Goal: Task Accomplishment & Management: Manage account settings

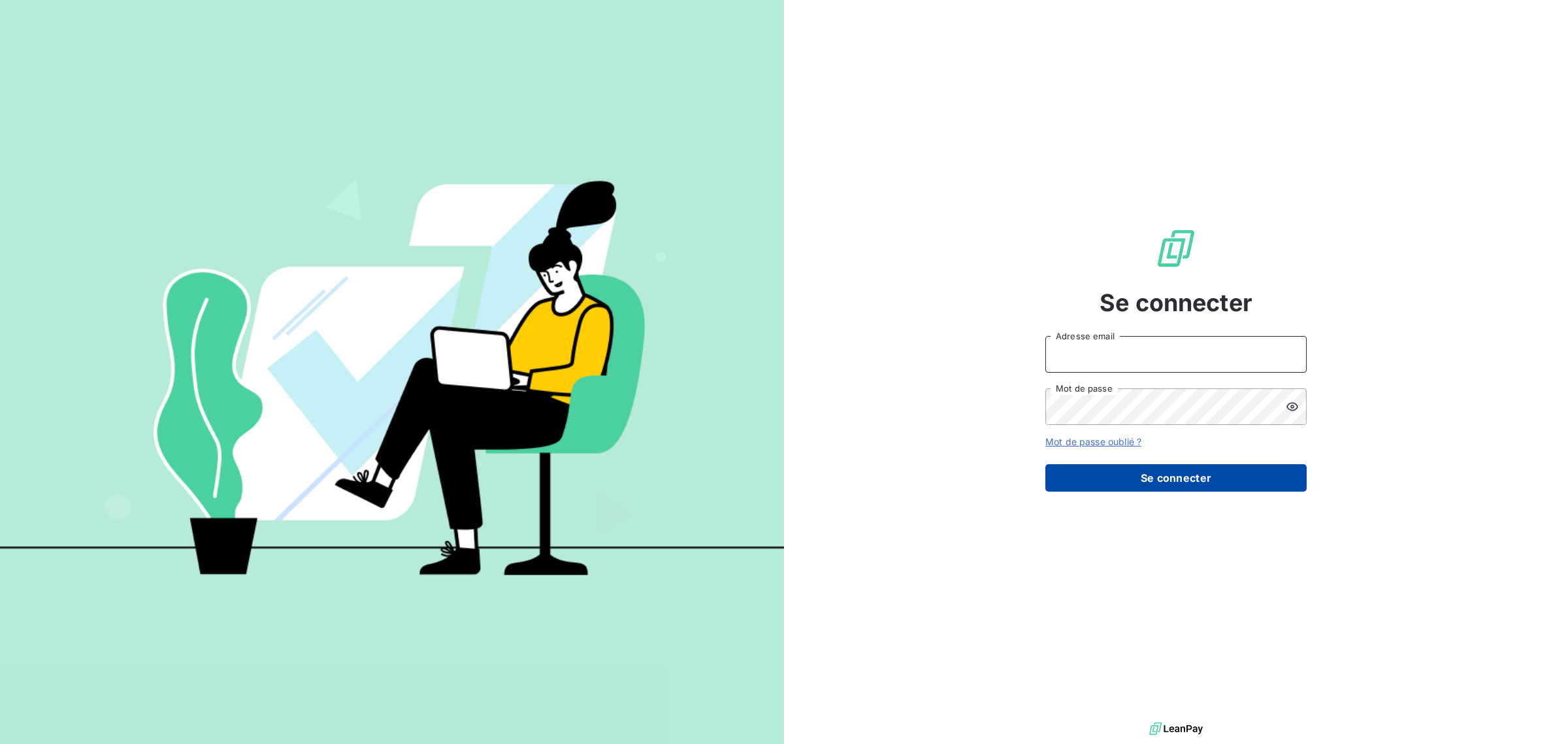
type input "[EMAIL_ADDRESS][DOMAIN_NAME]"
drag, startPoint x: 1131, startPoint y: 479, endPoint x: 1223, endPoint y: 478, distance: 92.0
click at [1132, 479] on button "Se connecter" at bounding box center [1176, 477] width 262 height 27
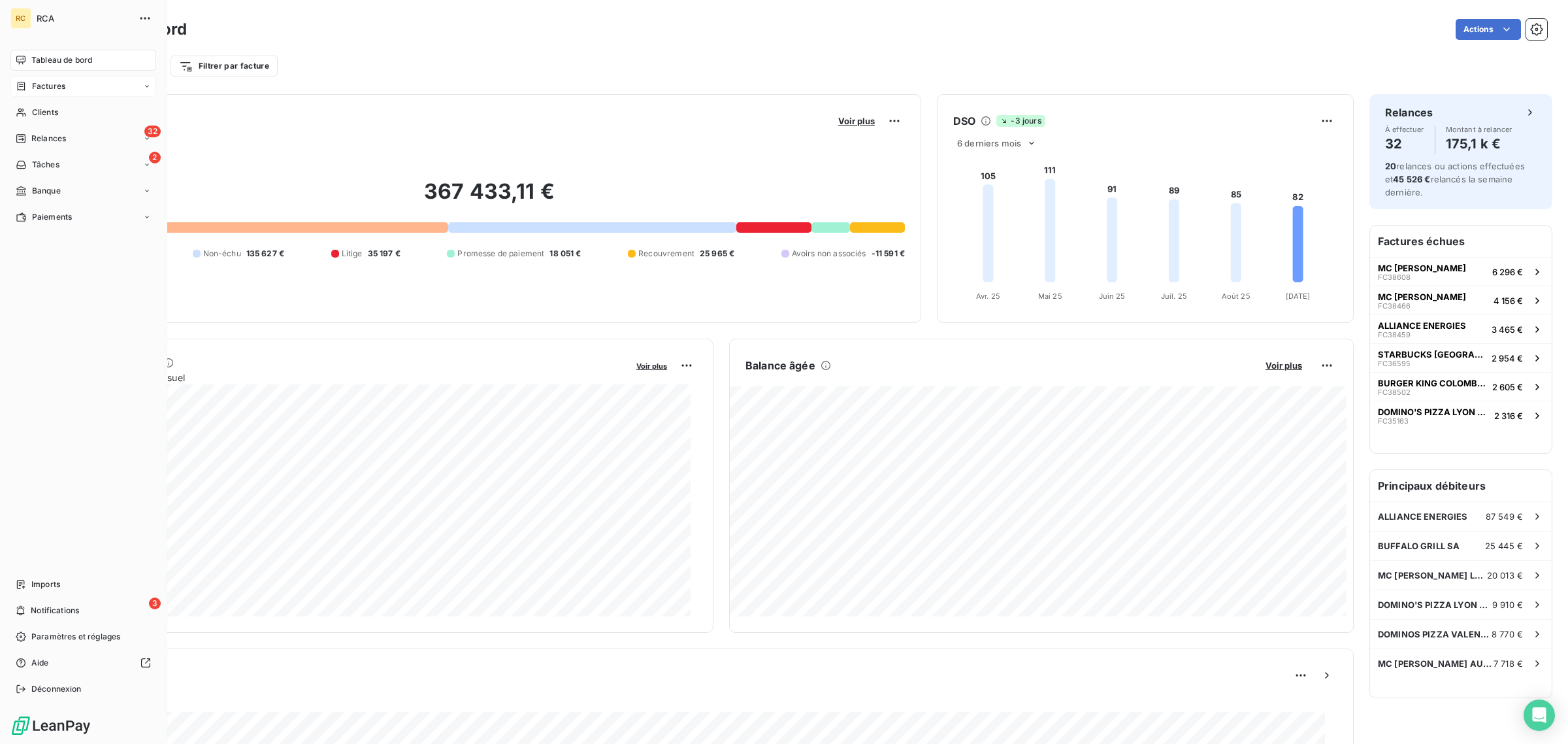
click at [41, 80] on span "Factures" at bounding box center [49, 86] width 33 height 12
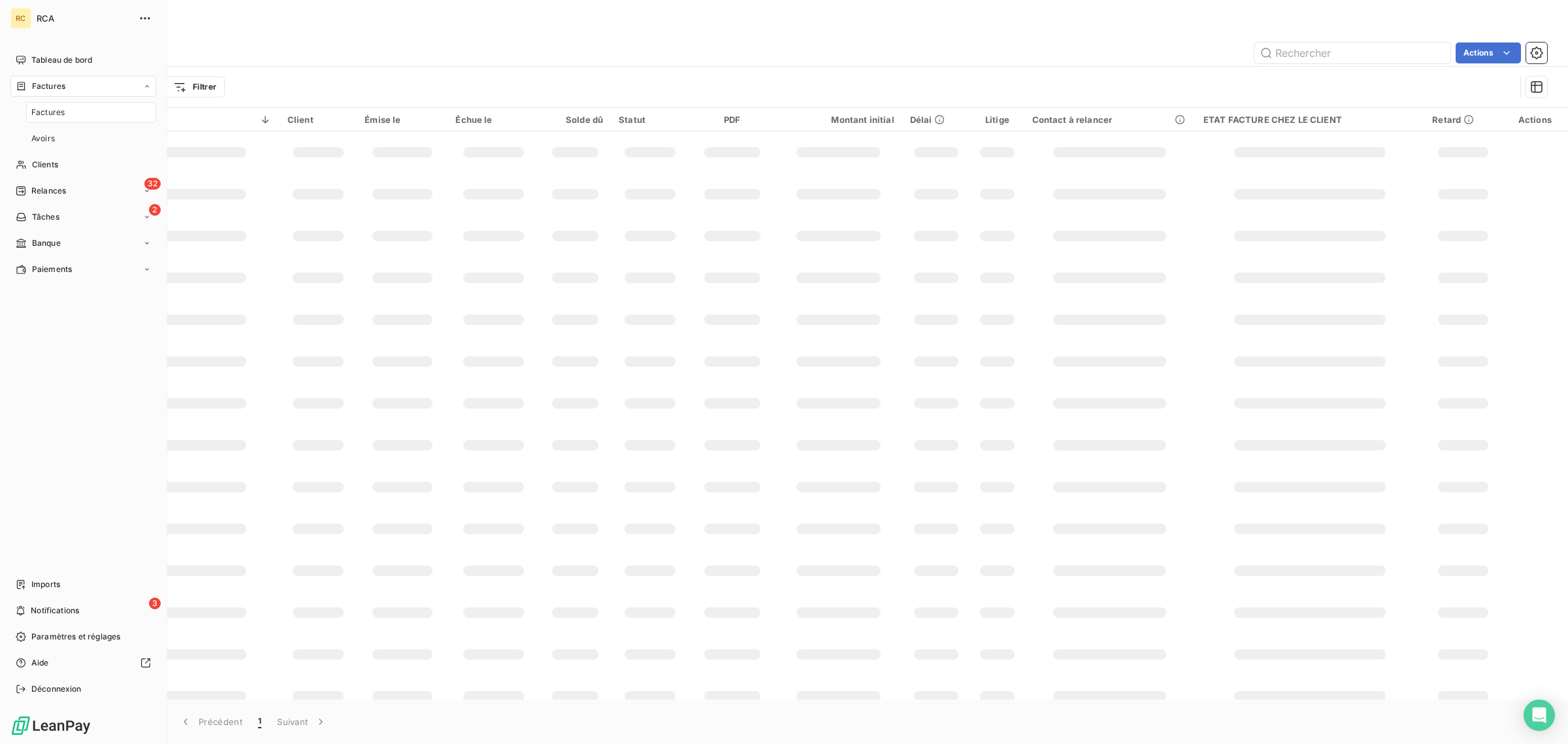
click at [55, 111] on span "Factures" at bounding box center [48, 112] width 33 height 12
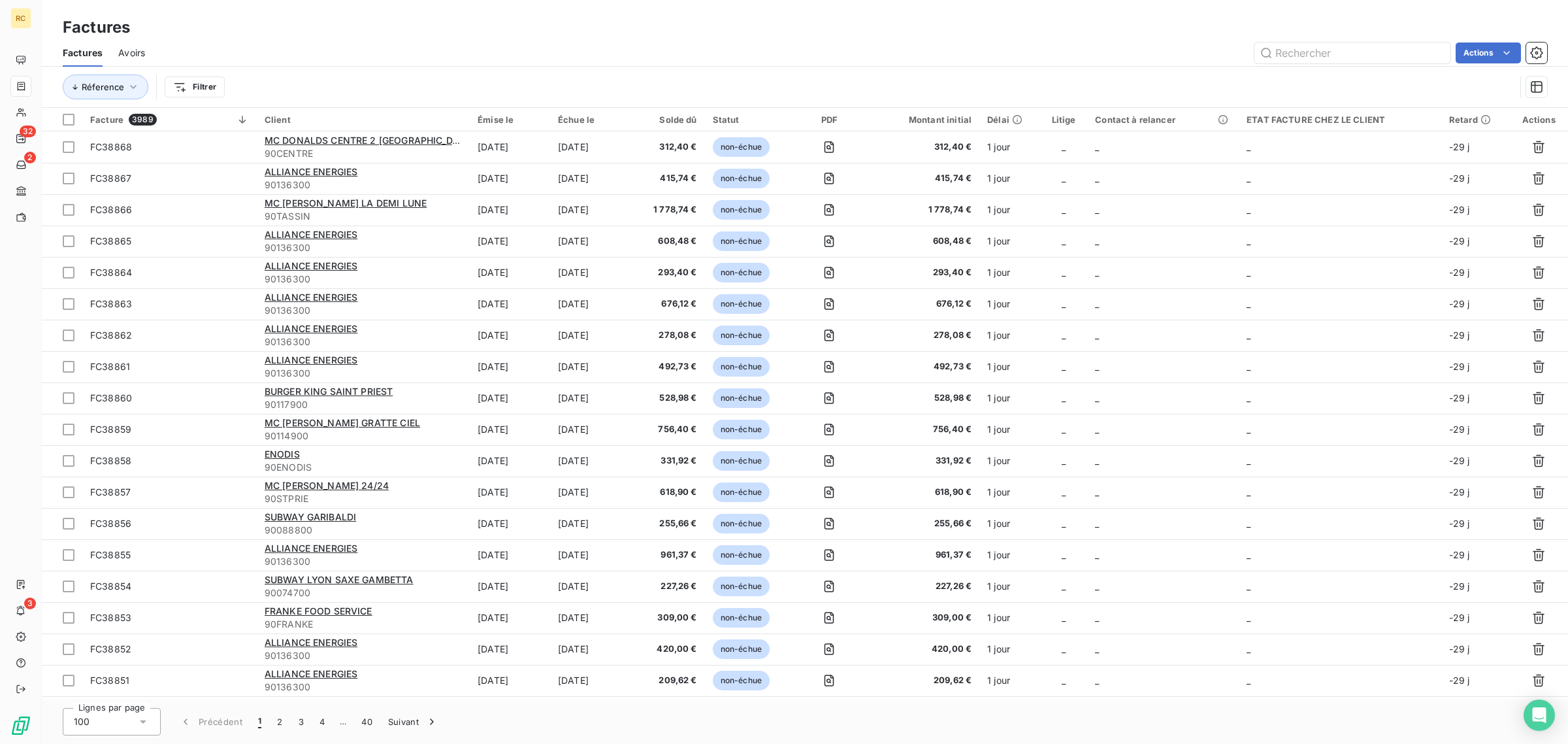
click at [250, 5] on div "Factures Factures Avoirs Actions Réference Filtrer" at bounding box center [805, 54] width 1527 height 108
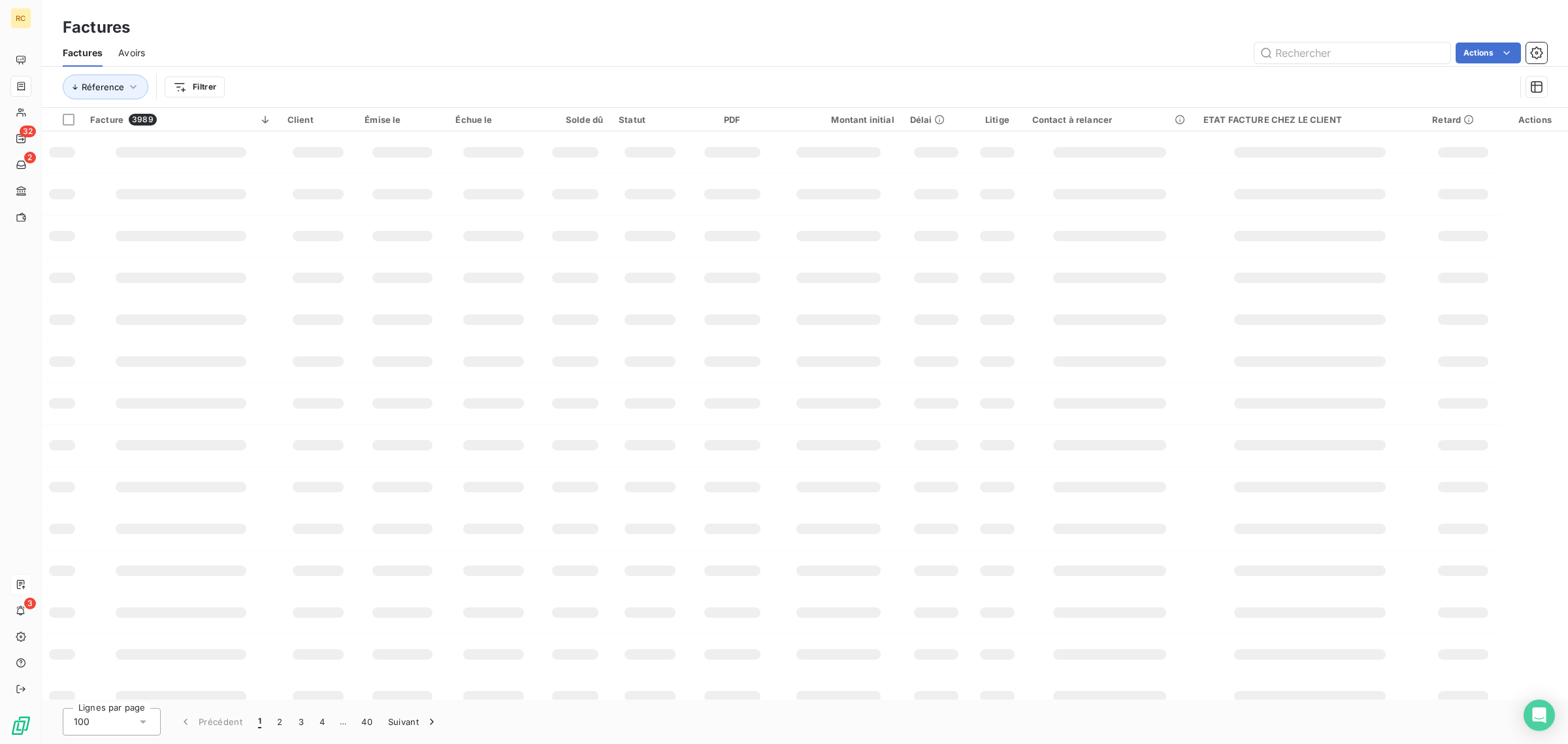
click at [26, 586] on div at bounding box center [21, 584] width 21 height 21
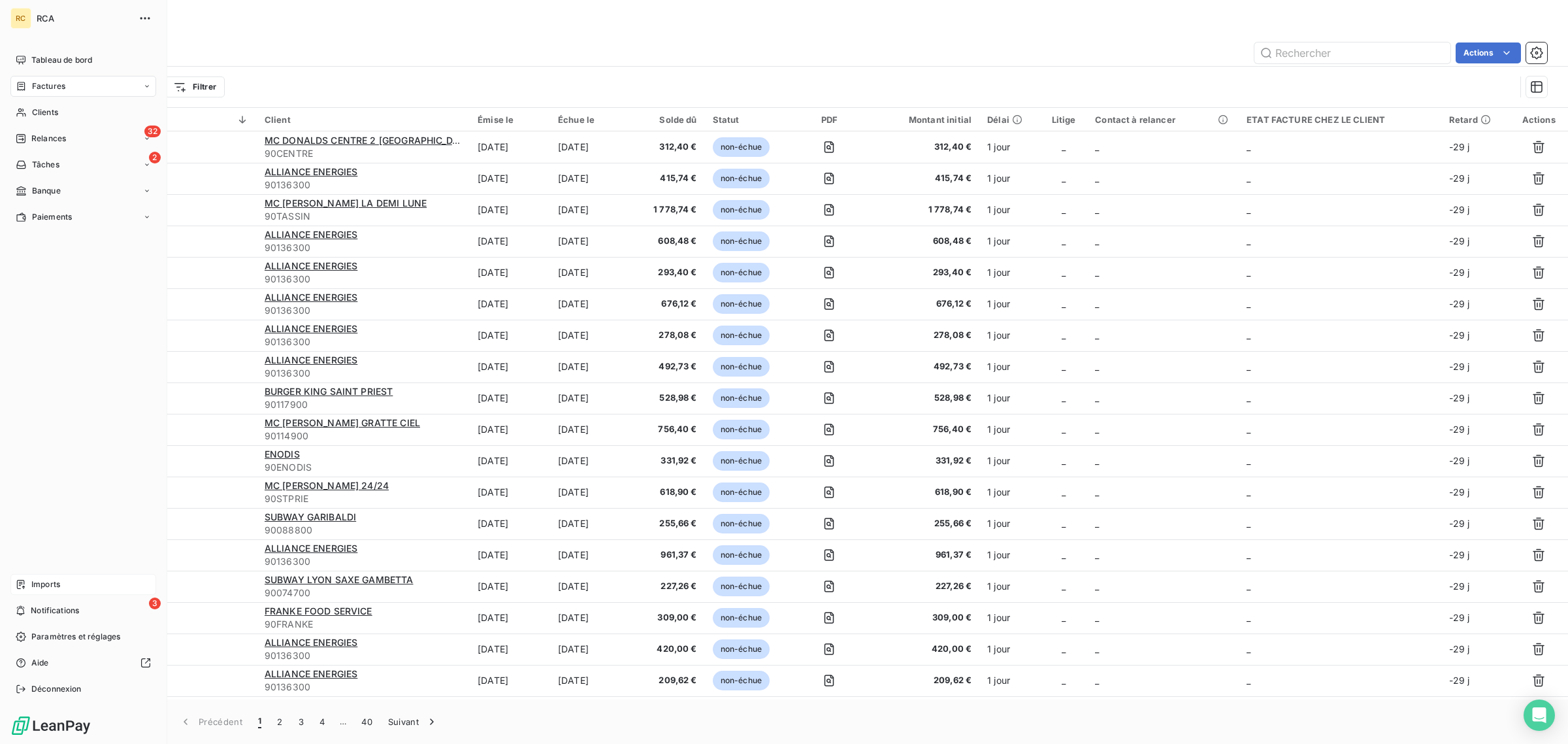
click at [26, 582] on div "Imports" at bounding box center [83, 584] width 146 height 21
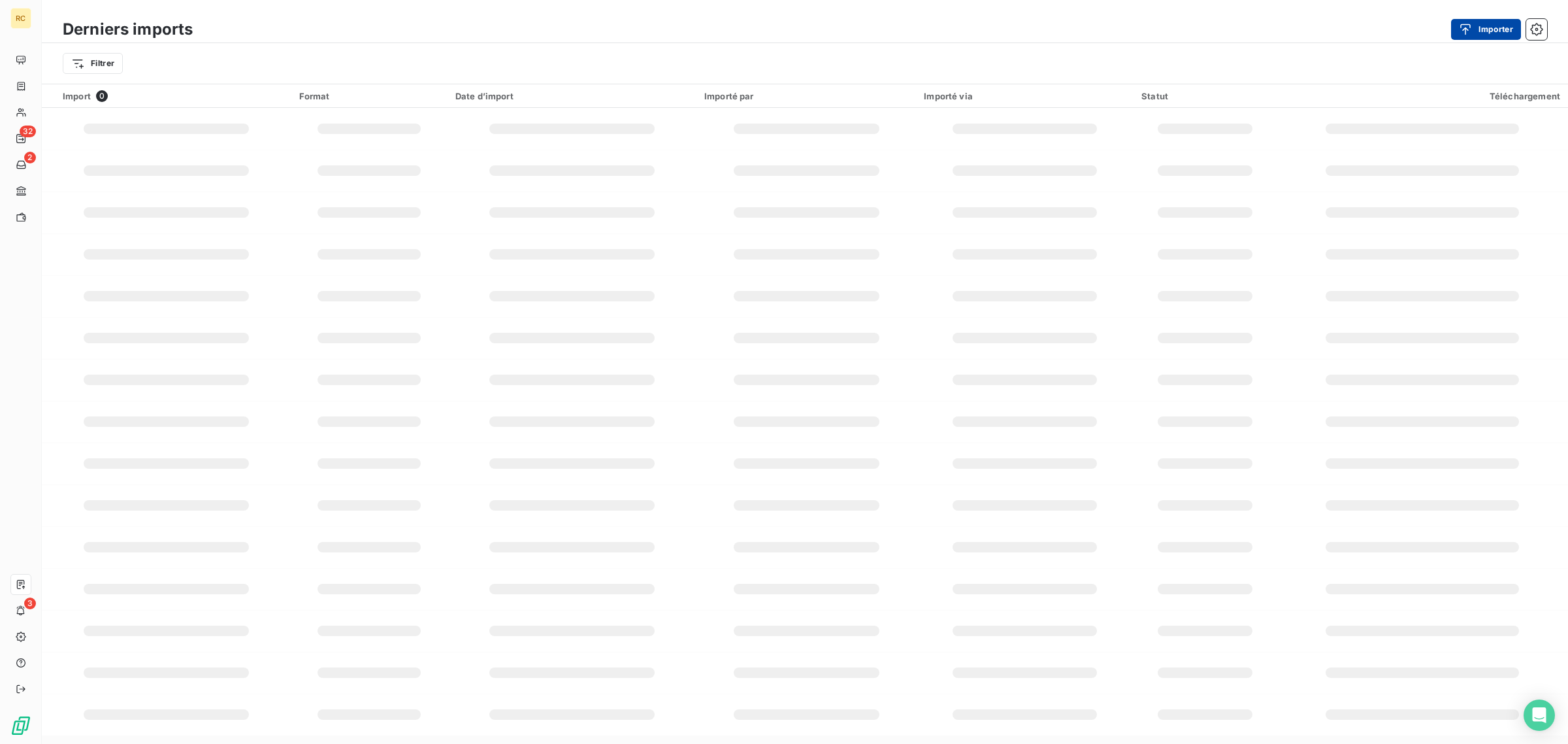
click at [1475, 26] on div "button" at bounding box center [1469, 30] width 20 height 13
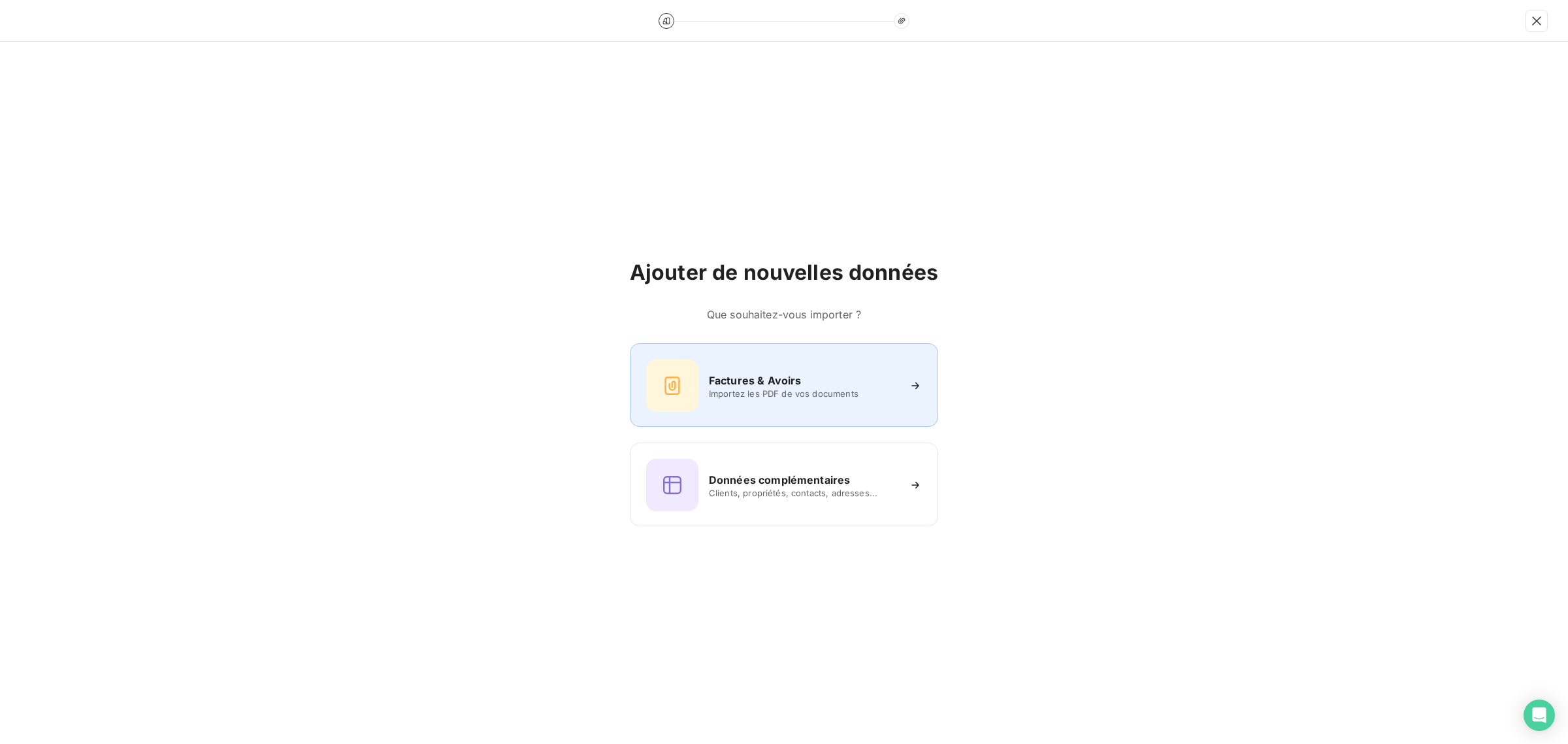
click at [685, 386] on div at bounding box center [672, 385] width 52 height 52
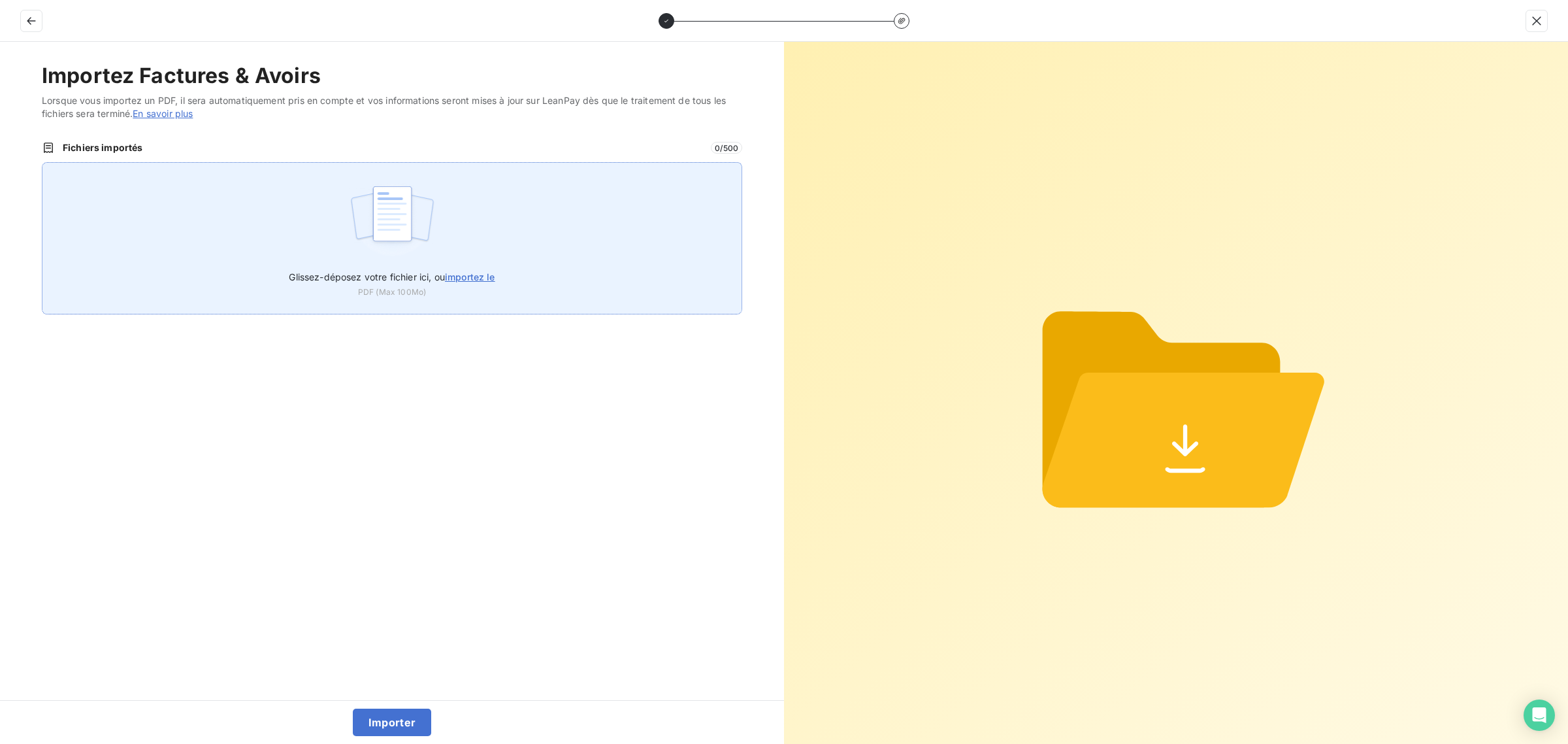
click at [399, 263] on label "Glissez-déposez votre fichier ici, ou importez le" at bounding box center [391, 274] width 205 height 24
click at [42, 163] on input "Glissez-déposez votre fichier ici, ou importez le" at bounding box center [42, 162] width 1 height 1
type input "C:\fakepath\FC38869.pdf"
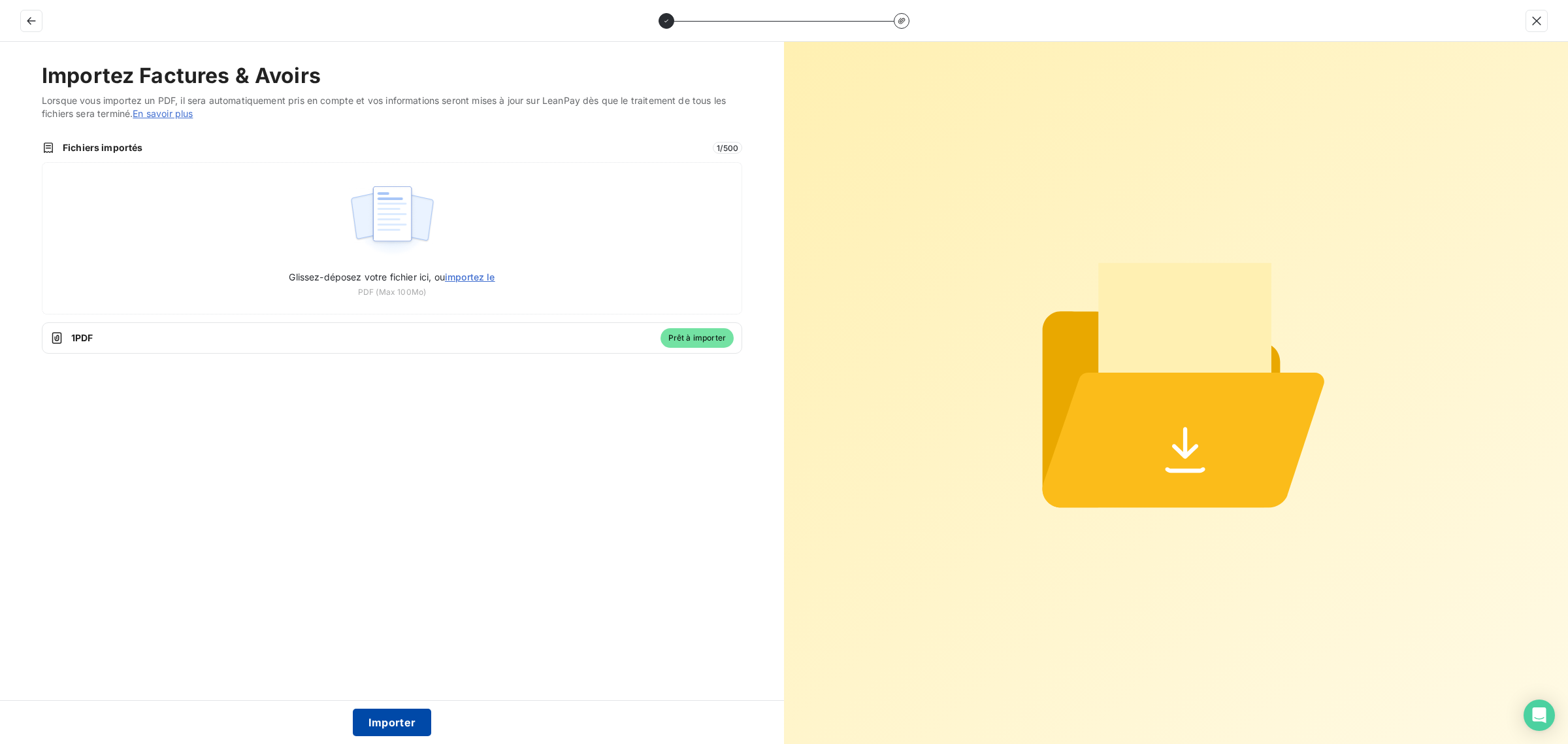
click at [389, 726] on button "Importer" at bounding box center [393, 722] width 79 height 27
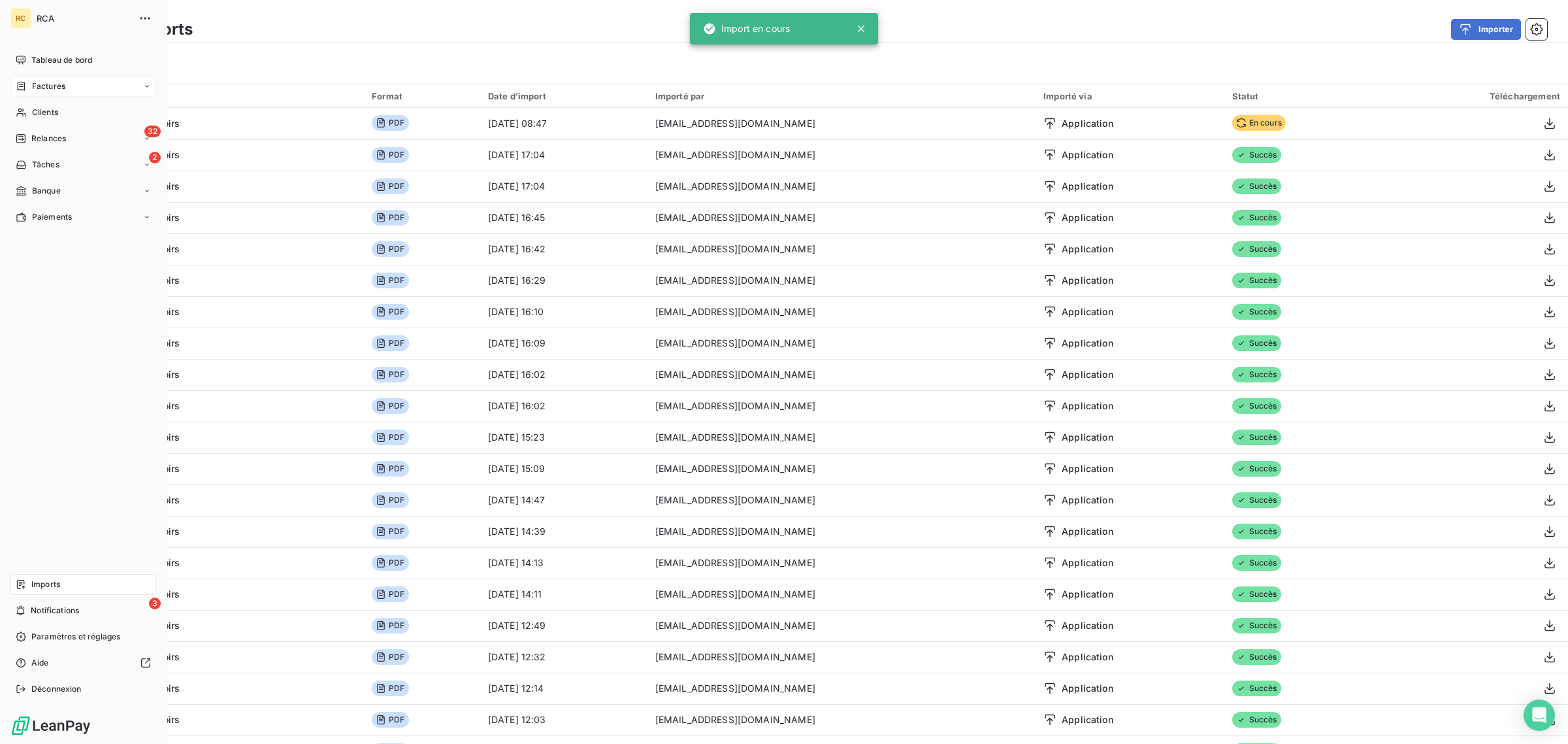
click at [45, 92] on div "Factures" at bounding box center [83, 86] width 146 height 21
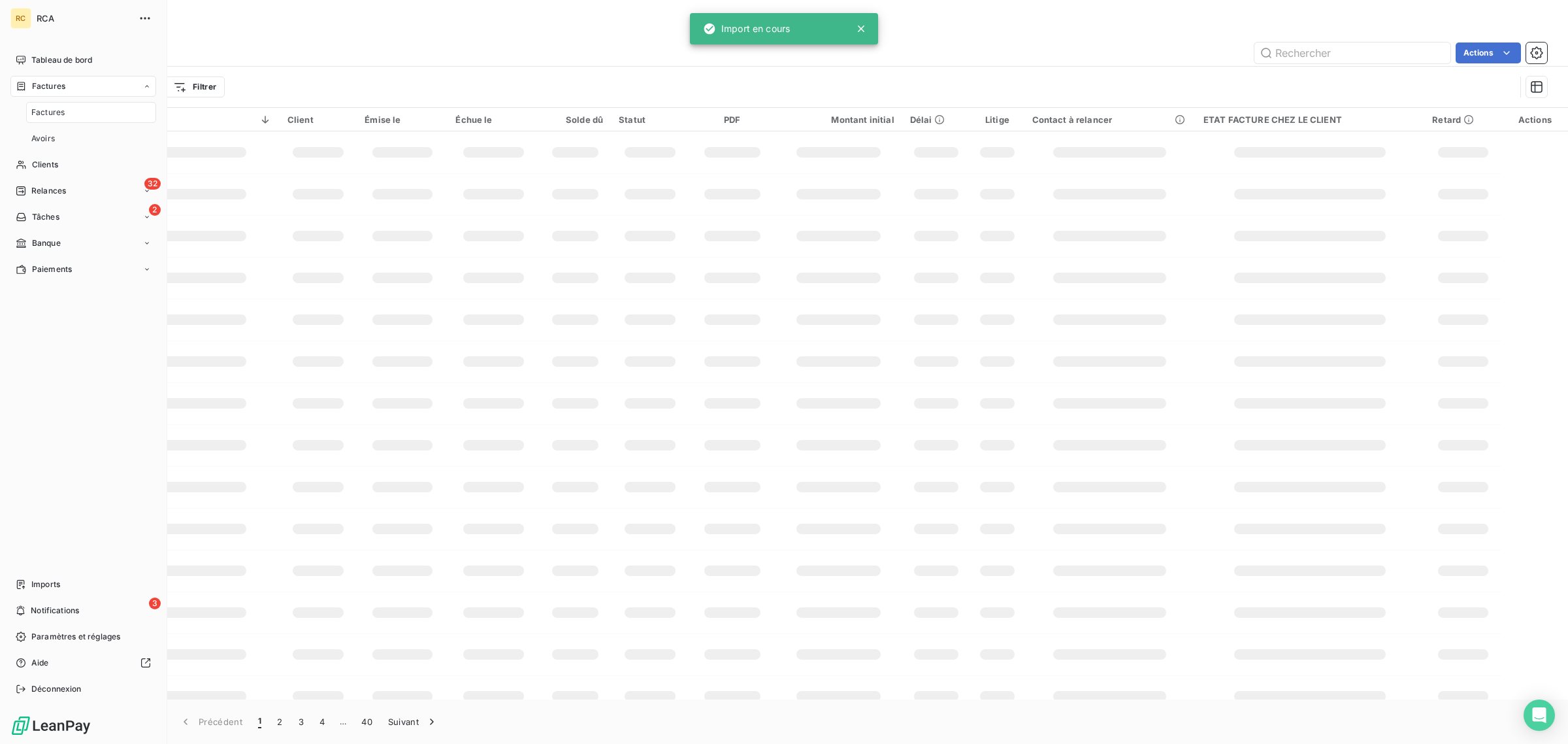
click at [54, 111] on span "Factures" at bounding box center [48, 112] width 33 height 12
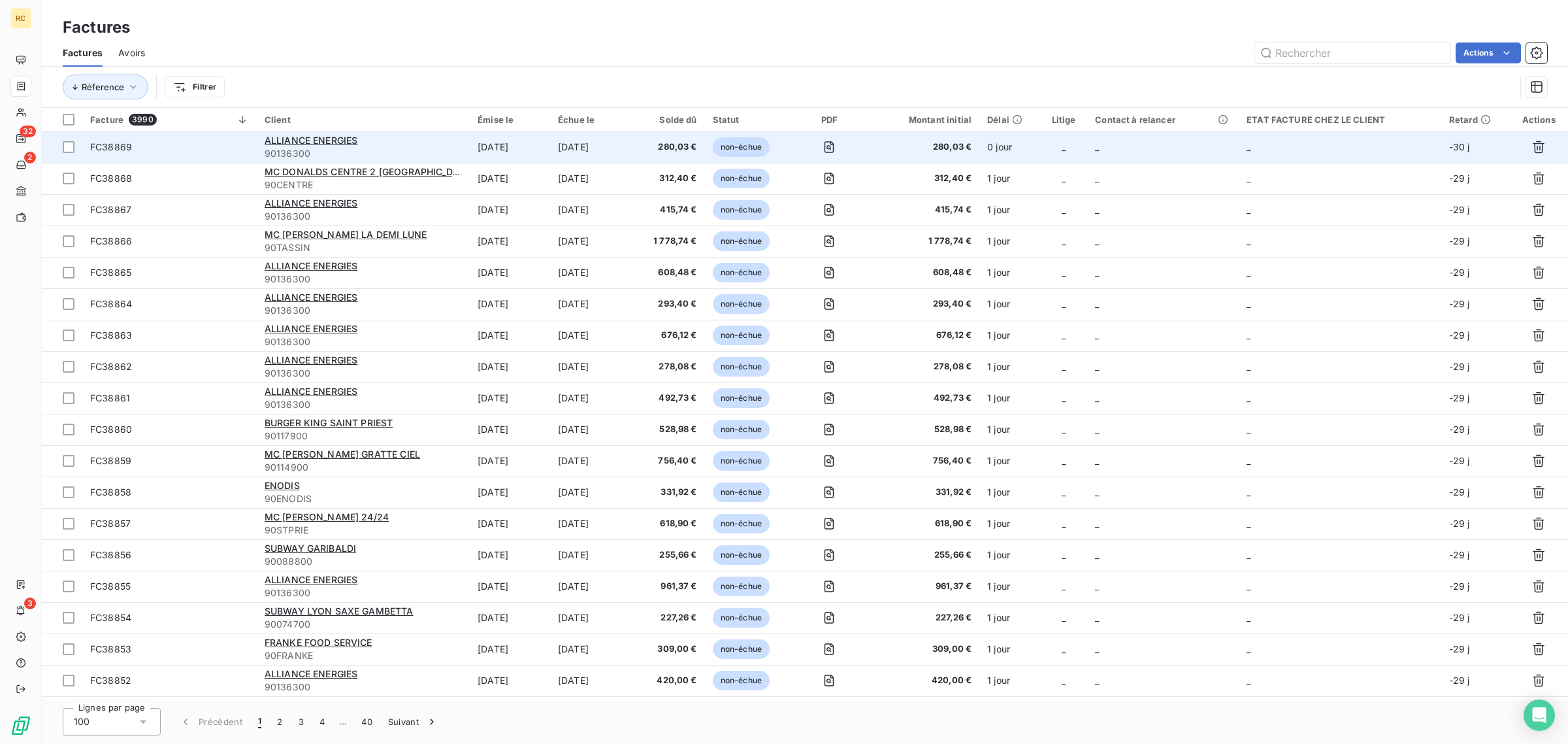
click at [194, 145] on span "FC38869" at bounding box center [169, 147] width 158 height 13
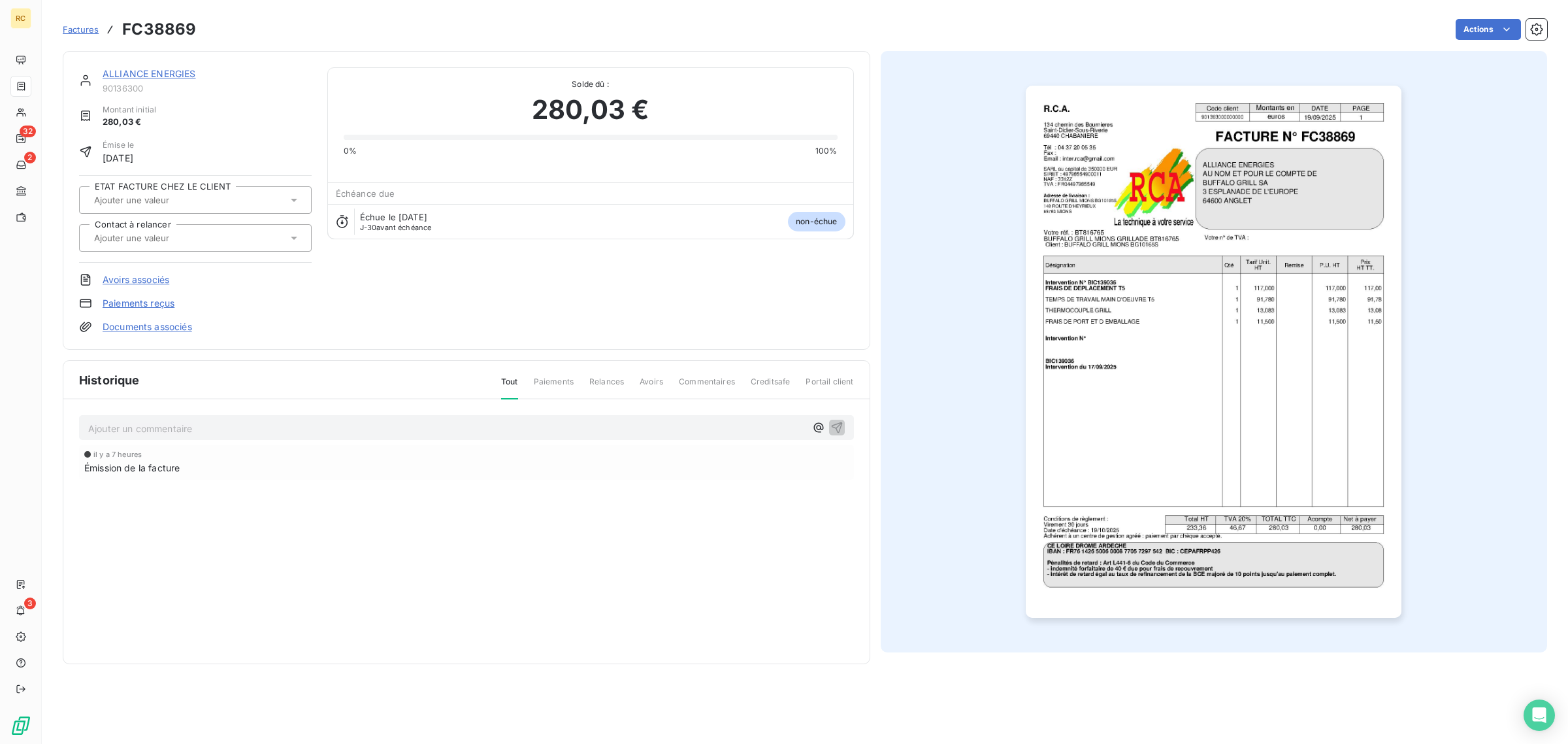
click at [134, 325] on link "Documents associés" at bounding box center [147, 327] width 89 height 13
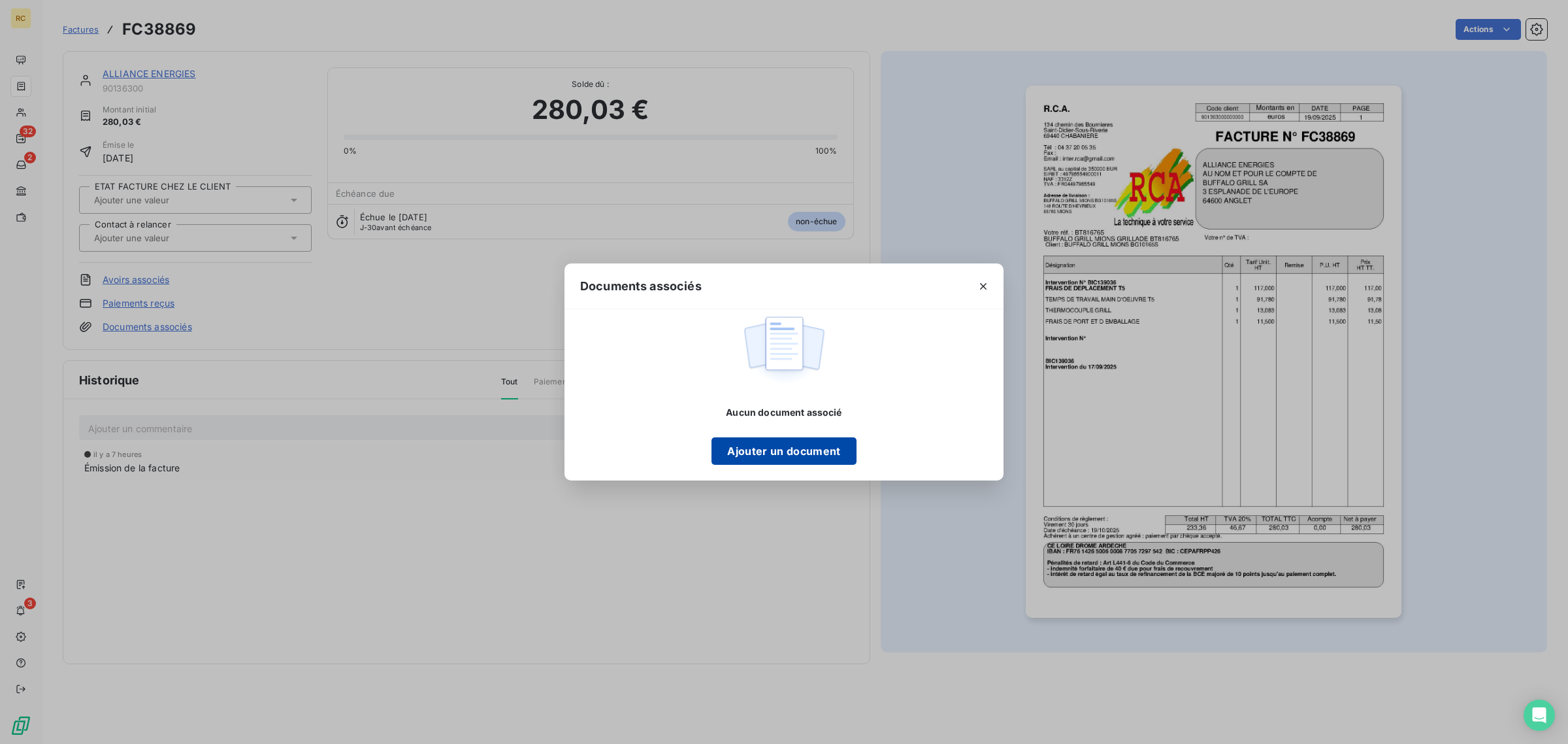
click at [785, 448] on button "Ajouter un document" at bounding box center [783, 451] width 144 height 27
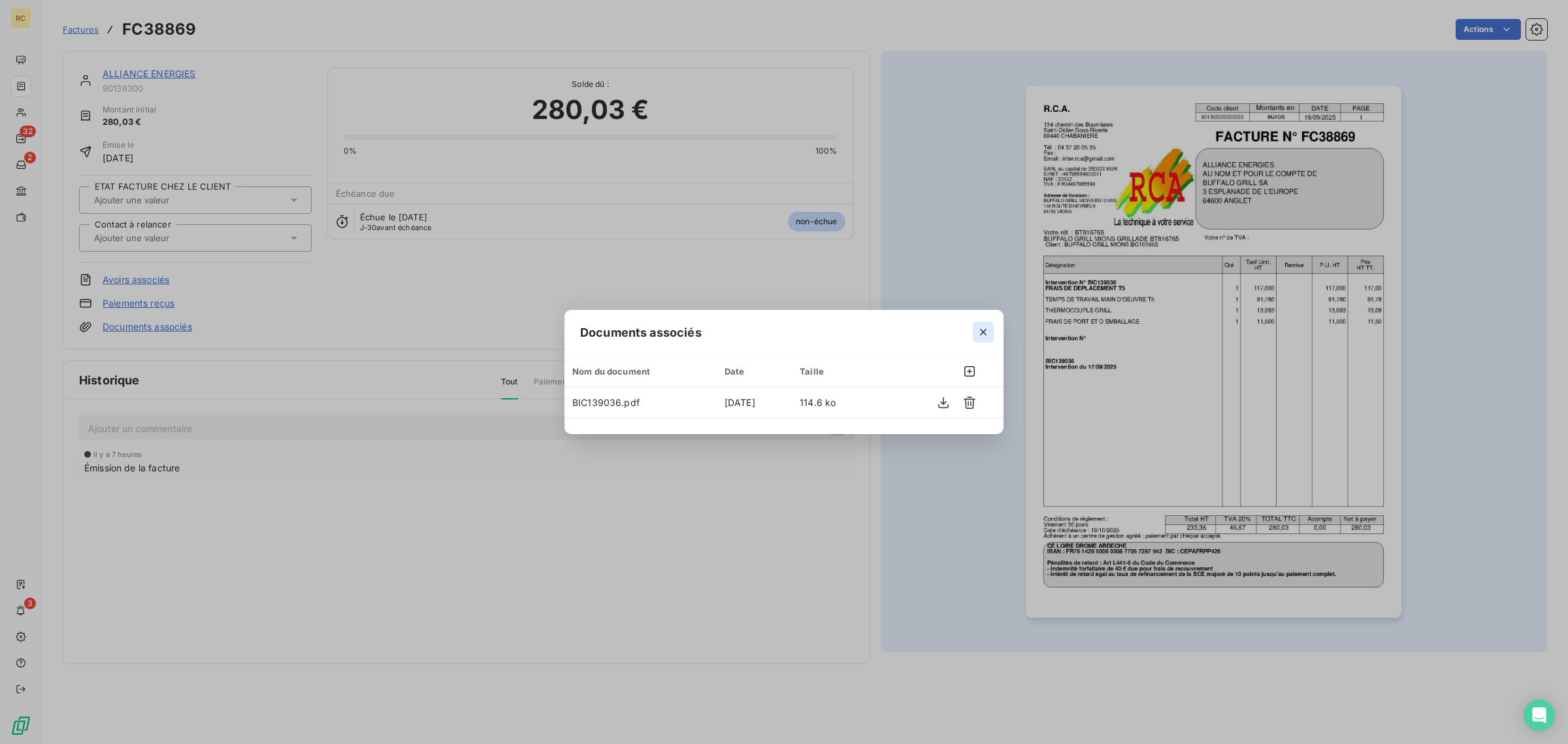
click at [980, 331] on icon "button" at bounding box center [984, 332] width 13 height 13
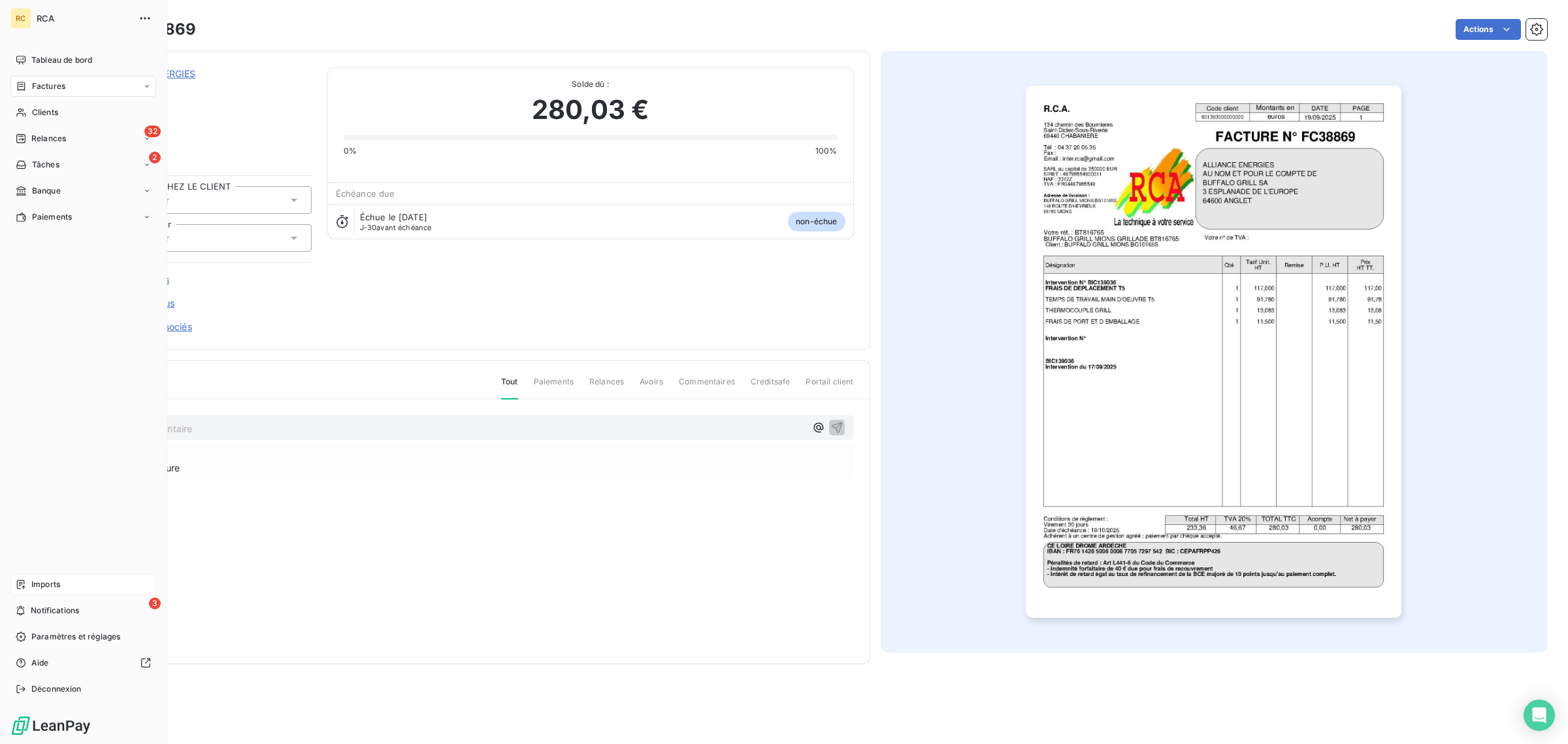
click at [28, 581] on div "Imports" at bounding box center [83, 584] width 146 height 21
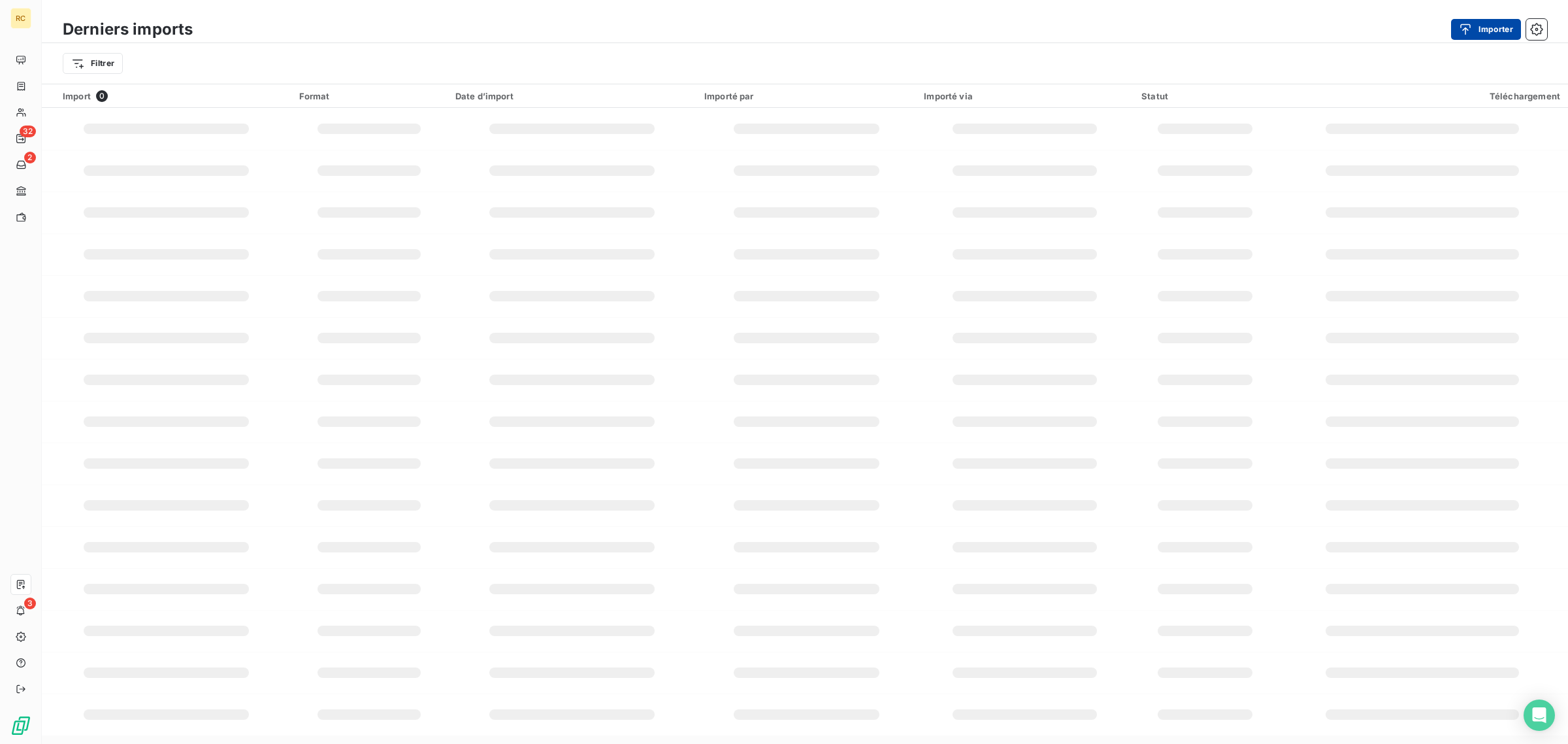
click at [1476, 24] on div "button" at bounding box center [1469, 30] width 20 height 13
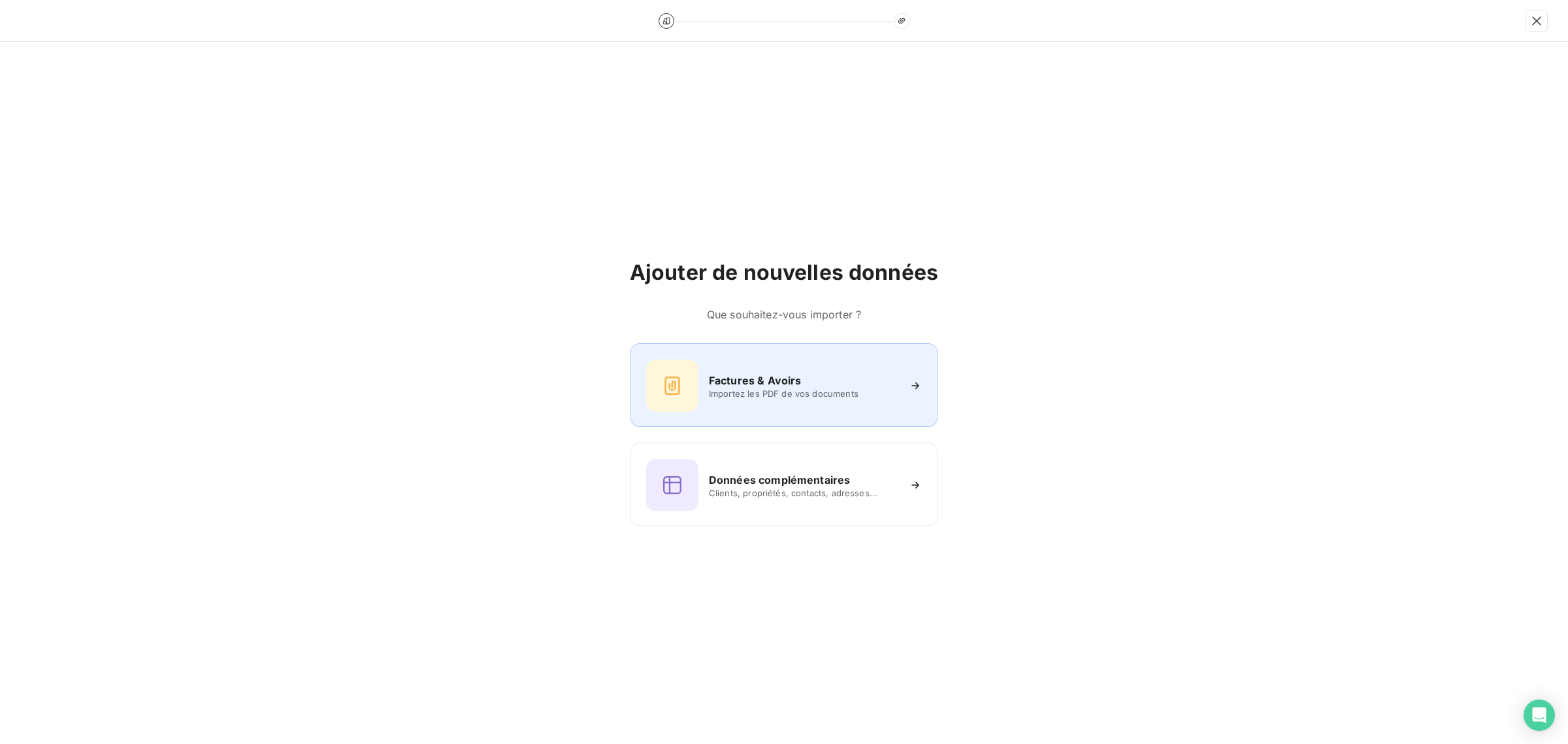
click at [716, 385] on h6 "Factures & Avoirs" at bounding box center [755, 380] width 92 height 16
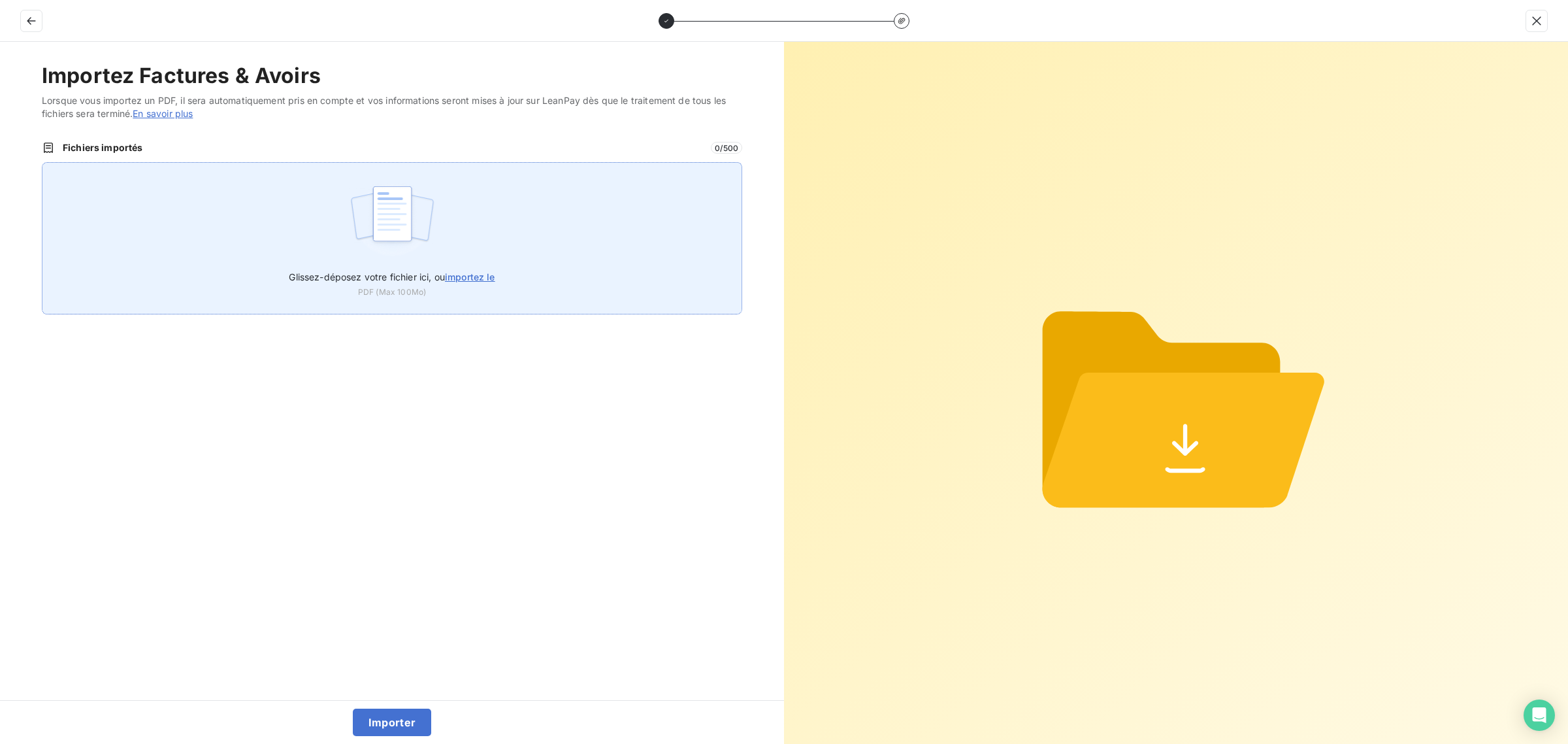
click at [380, 214] on img at bounding box center [392, 220] width 87 height 83
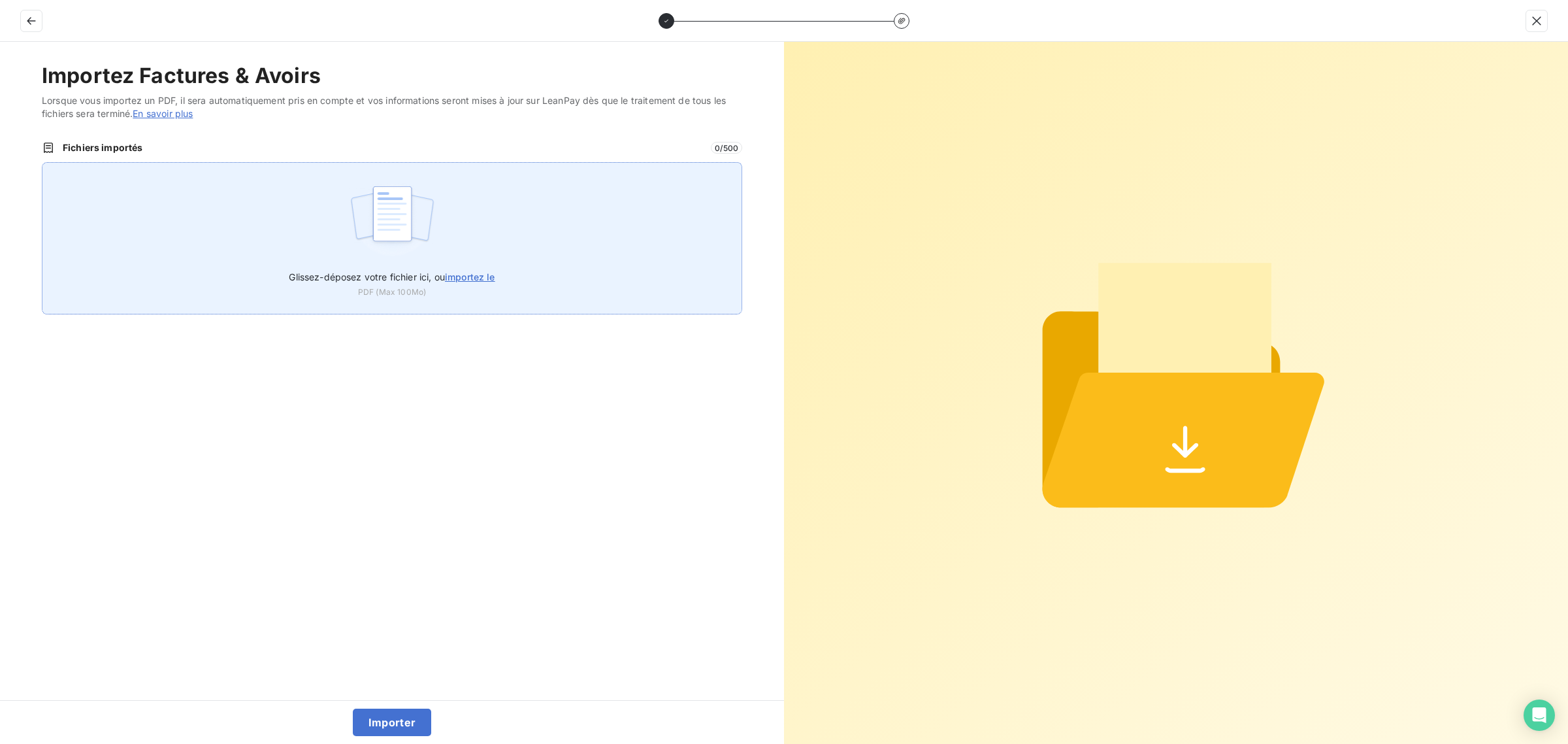
type input "C:\fakepath\FC38870.pdf"
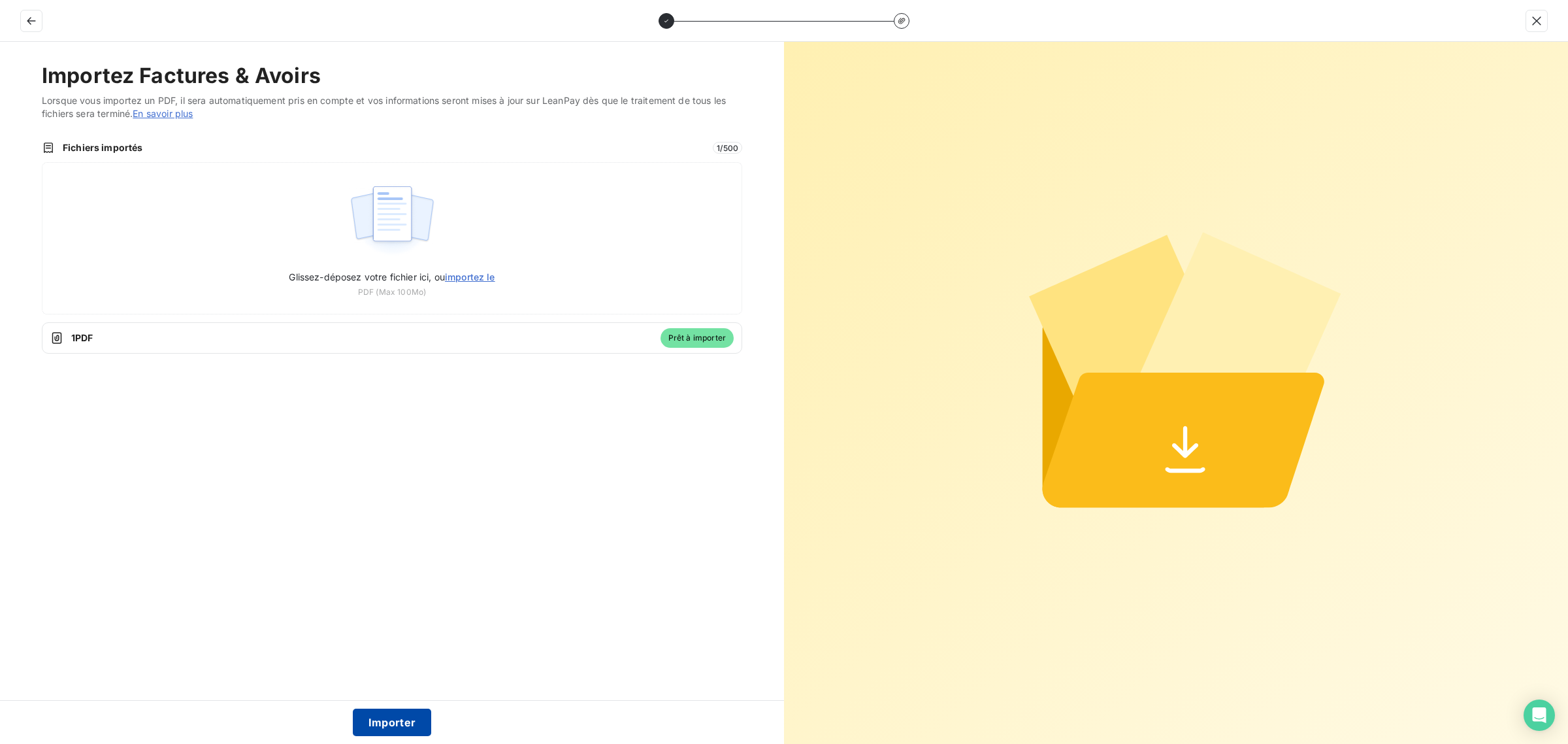
click at [394, 727] on button "Importer" at bounding box center [393, 722] width 79 height 27
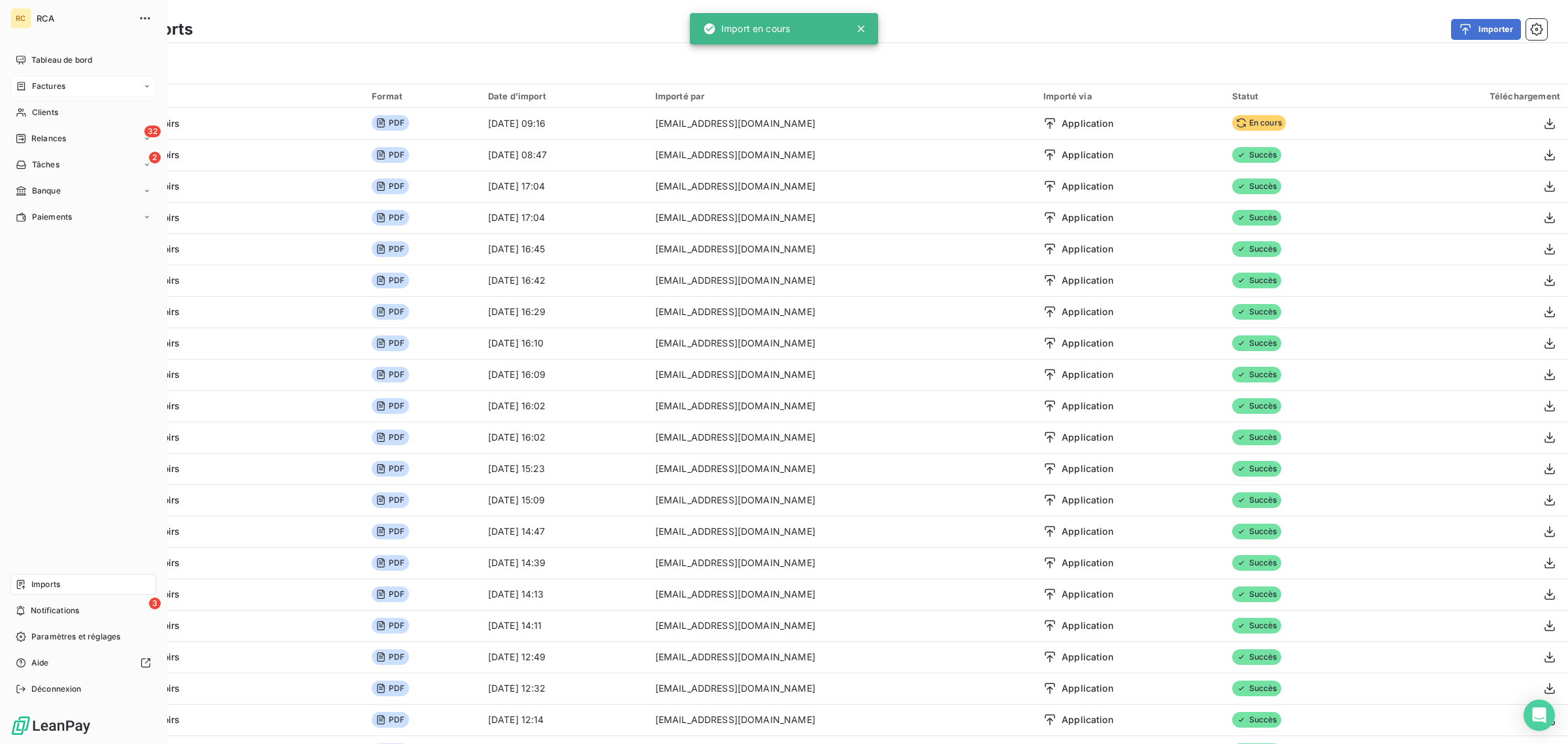
click at [31, 83] on div "Factures" at bounding box center [40, 86] width 50 height 12
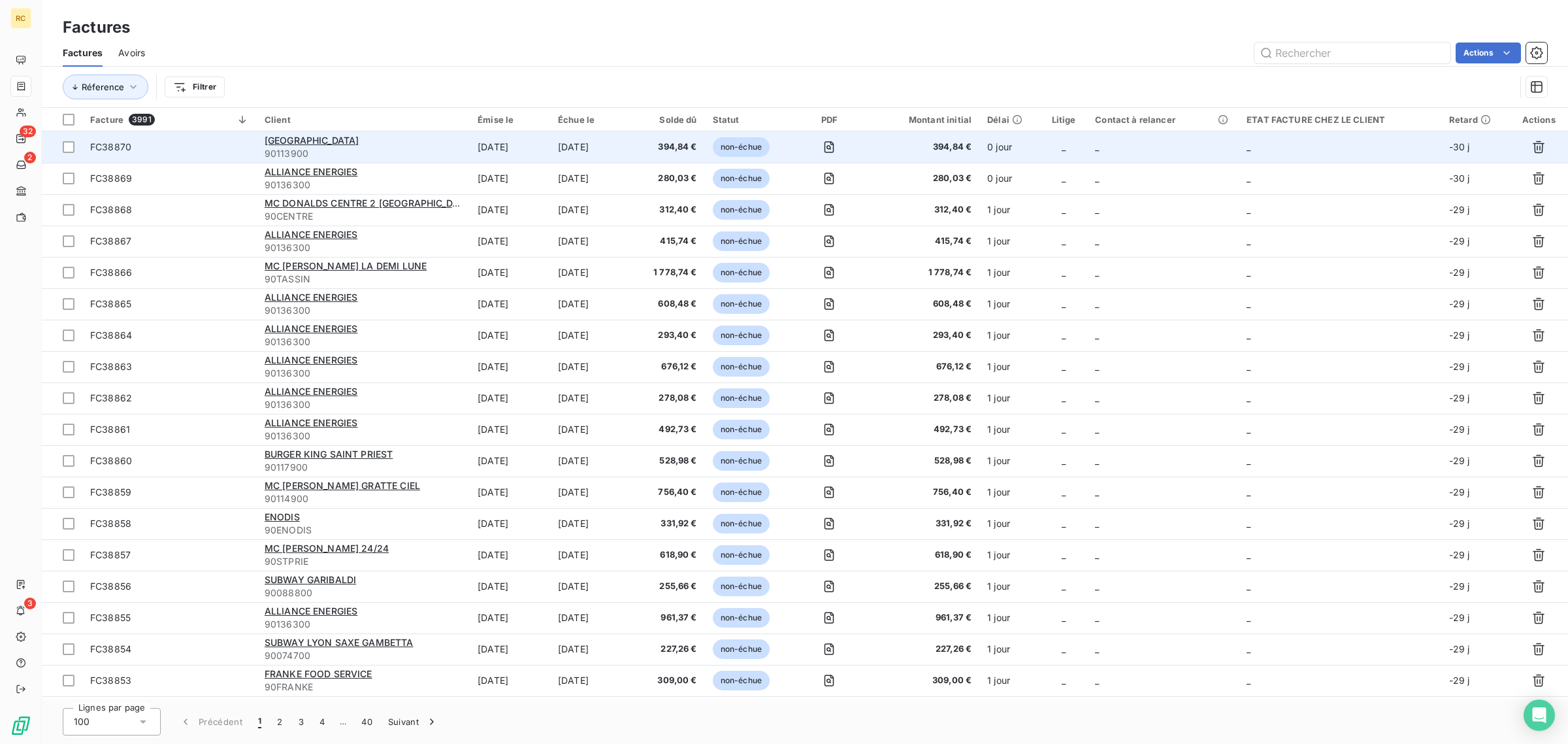
click at [175, 155] on td "FC38870" at bounding box center [169, 147] width 174 height 31
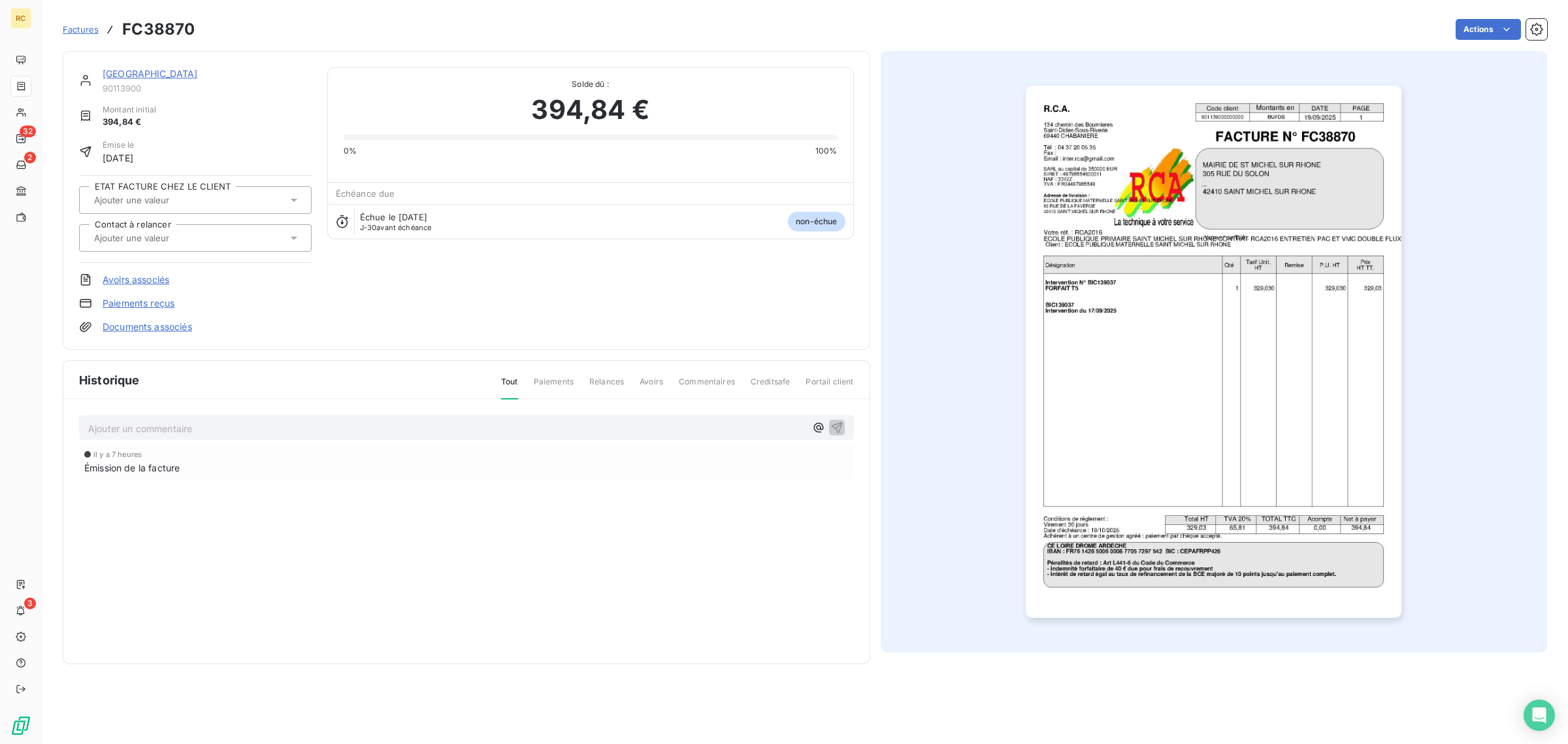
click at [167, 330] on link "Documents associés" at bounding box center [147, 327] width 89 height 13
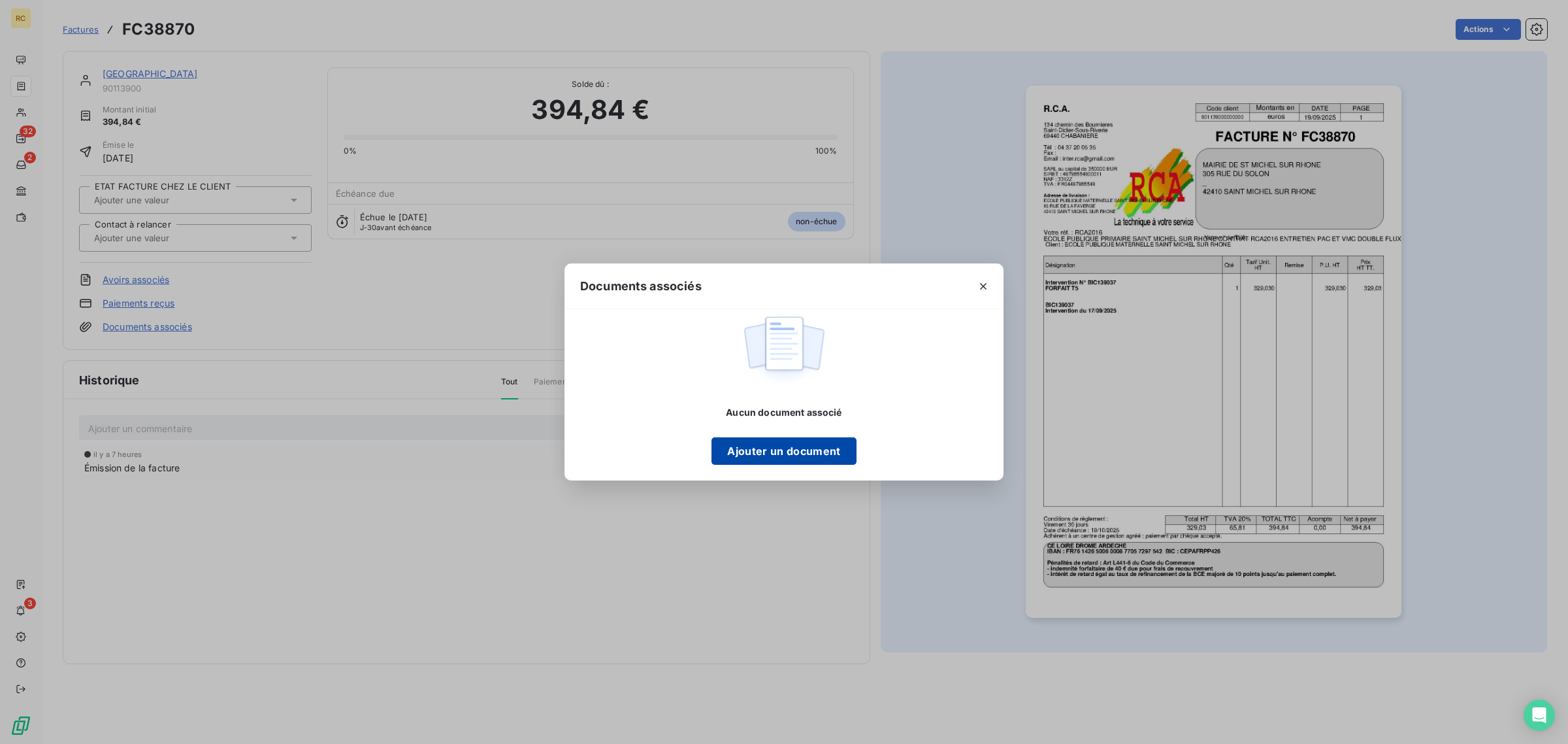
click at [788, 453] on button "Ajouter un document" at bounding box center [783, 451] width 144 height 27
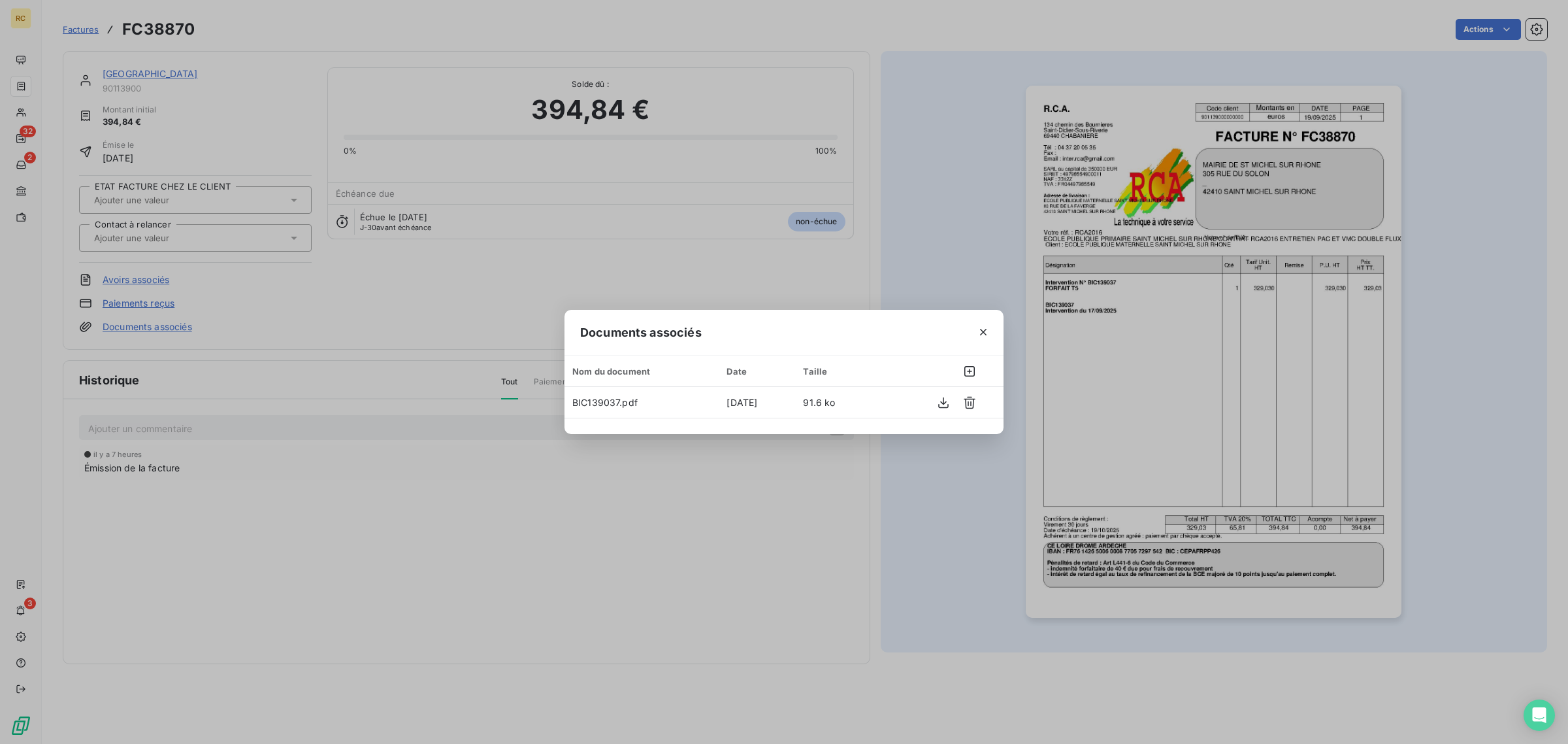
click at [1138, 340] on div "Documents associés Nom du document Date Taille BIC139037.pdf 19 sept. 2025 91.6…" at bounding box center [784, 372] width 1568 height 744
